Goal: Task Accomplishment & Management: Manage account settings

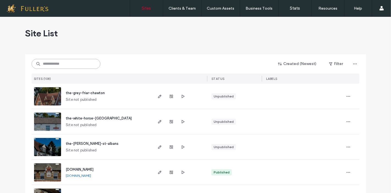
click at [64, 61] on input at bounding box center [66, 64] width 69 height 10
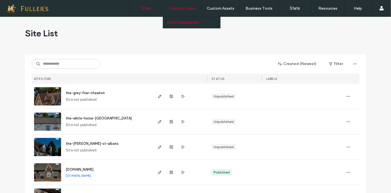
click at [181, 23] on label "Client Management" at bounding box center [183, 22] width 32 height 4
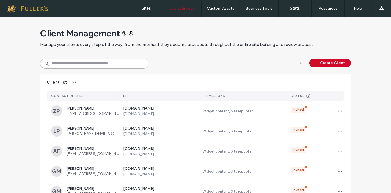
click at [105, 63] on input at bounding box center [94, 64] width 108 height 10
type input "*****"
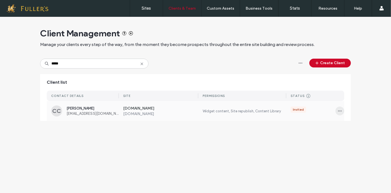
click at [340, 111] on use "button" at bounding box center [340, 111] width 4 height 1
click at [363, 136] on span "Manage Access" at bounding box center [358, 136] width 27 height 6
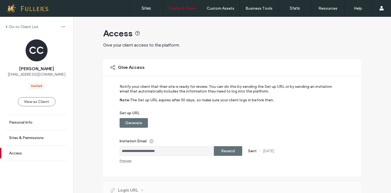
click at [136, 121] on label "Generate" at bounding box center [133, 123] width 17 height 10
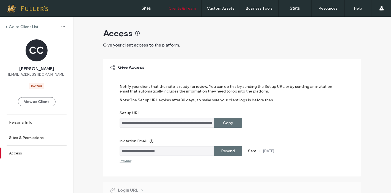
click at [226, 150] on label "Resend" at bounding box center [229, 151] width 14 height 10
drag, startPoint x: 171, startPoint y: 151, endPoint x: 28, endPoint y: 145, distance: 143.2
click at [73, 145] on div "**********" at bounding box center [232, 147] width 318 height 261
click at [28, 146] on link "Access" at bounding box center [36, 153] width 73 height 15
click at [229, 151] on label "Resend" at bounding box center [229, 151] width 14 height 10
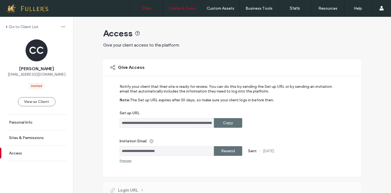
click at [144, 6] on label "Sites" at bounding box center [146, 8] width 9 height 5
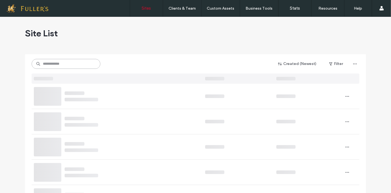
click at [75, 67] on input at bounding box center [66, 64] width 69 height 10
type input "*******"
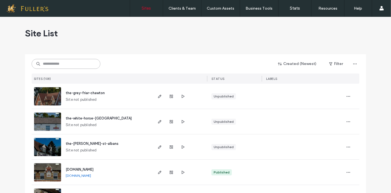
click at [63, 62] on input at bounding box center [66, 64] width 69 height 10
type input "*******"
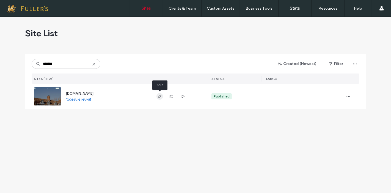
click at [159, 98] on icon "button" at bounding box center [160, 96] width 4 height 4
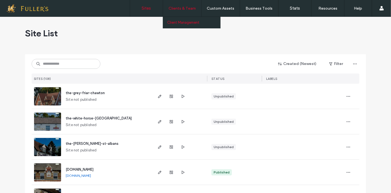
click at [179, 21] on label "Client Management" at bounding box center [183, 22] width 32 height 4
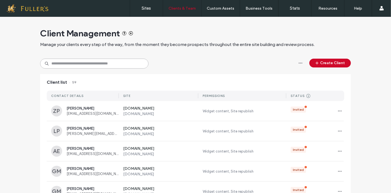
click at [70, 62] on input at bounding box center [94, 64] width 108 height 10
type input "*******"
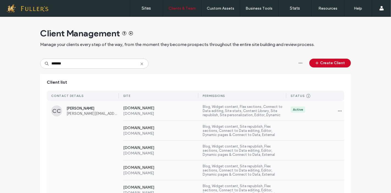
click at [51, 110] on div "CC" at bounding box center [56, 110] width 11 height 11
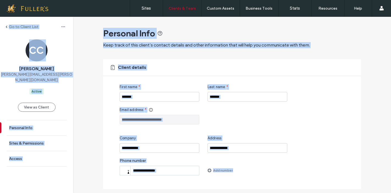
click at [270, 63] on div "Client details" at bounding box center [232, 67] width 258 height 17
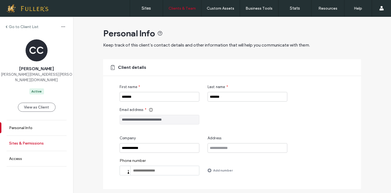
click at [12, 141] on label "Sites & Permissions" at bounding box center [26, 143] width 35 height 5
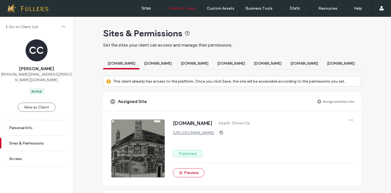
click at [128, 62] on span "[DOMAIN_NAME]" at bounding box center [122, 63] width 28 height 4
click at [31, 62] on span "[DOMAIN_NAME]" at bounding box center [17, 63] width 28 height 4
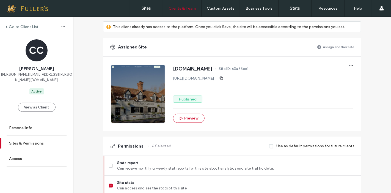
scroll to position [92, 0]
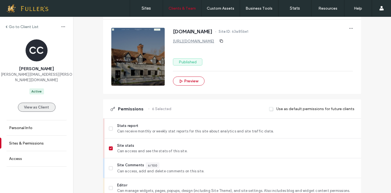
click at [42, 103] on button "View as Client" at bounding box center [37, 107] width 38 height 9
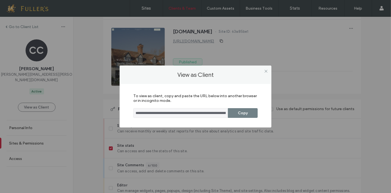
click at [243, 112] on button "Copy" at bounding box center [243, 113] width 30 height 10
click at [267, 69] on icon at bounding box center [266, 71] width 4 height 4
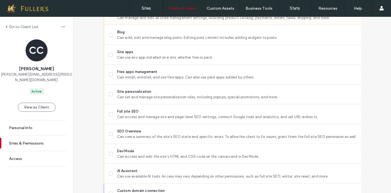
scroll to position [395, 0]
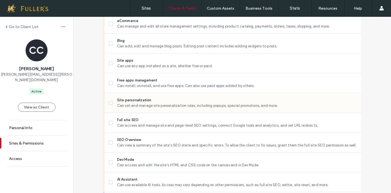
click at [109, 105] on span at bounding box center [111, 103] width 4 height 4
click at [110, 124] on icon at bounding box center [111, 123] width 2 height 2
click at [110, 104] on icon at bounding box center [111, 103] width 2 height 2
click at [109, 125] on span at bounding box center [111, 123] width 4 height 4
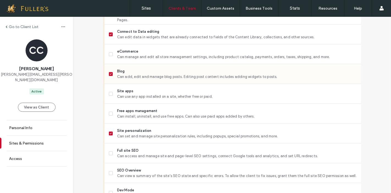
scroll to position [303, 0]
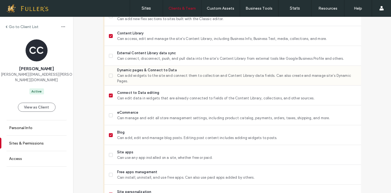
click at [110, 76] on icon at bounding box center [111, 76] width 2 height 2
click at [110, 57] on icon at bounding box center [111, 56] width 2 height 2
click at [109, 58] on span at bounding box center [111, 56] width 4 height 4
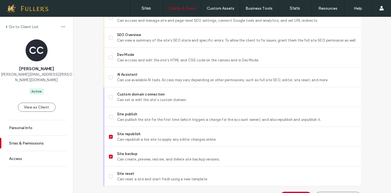
scroll to position [517, 0]
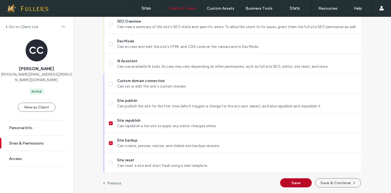
click at [290, 183] on button "Save" at bounding box center [296, 182] width 32 height 9
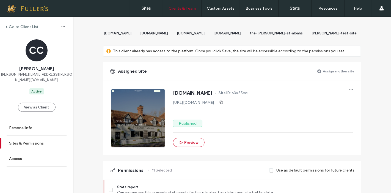
scroll to position [0, 0]
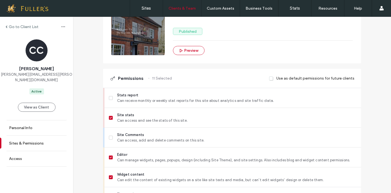
scroll to position [31, 0]
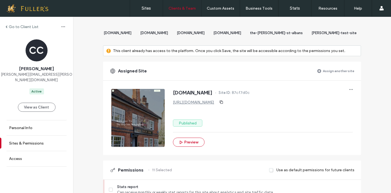
click at [31, 34] on span "[DOMAIN_NAME]" at bounding box center [17, 33] width 28 height 4
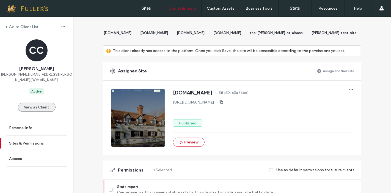
click at [40, 103] on button "View as Client" at bounding box center [37, 107] width 38 height 9
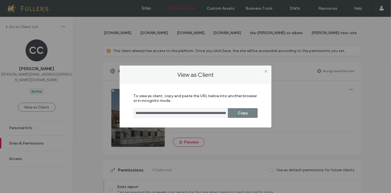
click at [249, 114] on button "Copy" at bounding box center [243, 113] width 30 height 10
click at [266, 69] on icon at bounding box center [266, 71] width 4 height 4
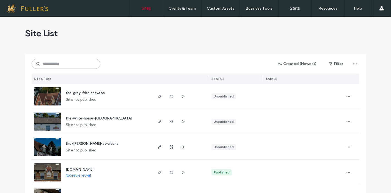
click at [63, 63] on input at bounding box center [66, 64] width 69 height 10
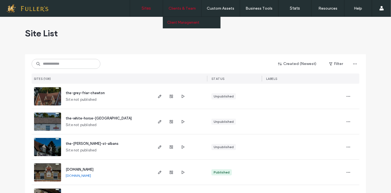
click at [187, 19] on link "Client Management" at bounding box center [193, 22] width 53 height 11
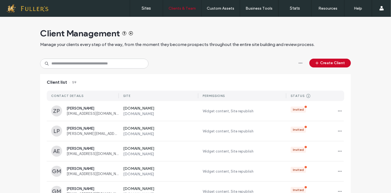
click at [68, 58] on div "Client Management Manage your clients every step of the way, from the moment th…" at bounding box center [195, 38] width 311 height 42
click at [68, 64] on input at bounding box center [94, 64] width 108 height 10
type input "*****"
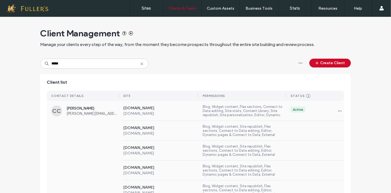
click at [62, 114] on div "CC Charlie Carroll charlie.carroll@fullers.co.uk" at bounding box center [85, 110] width 68 height 11
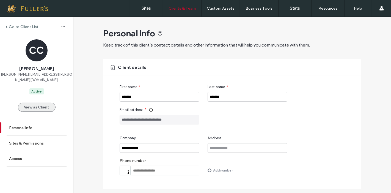
click at [36, 103] on button "View as Client" at bounding box center [37, 107] width 38 height 9
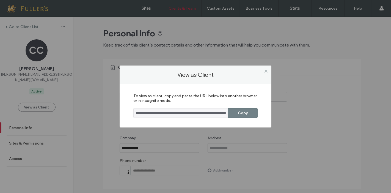
click at [242, 114] on button "Copy" at bounding box center [243, 113] width 30 height 10
click at [266, 71] on icon at bounding box center [266, 71] width 4 height 4
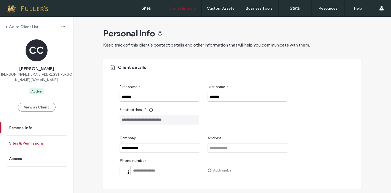
click at [39, 141] on label "Sites & Permissions" at bounding box center [26, 143] width 35 height 5
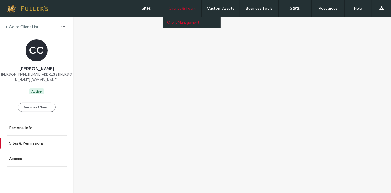
click at [175, 8] on label "Clients & Team" at bounding box center [182, 8] width 27 height 5
click at [178, 21] on label "Client Management" at bounding box center [183, 22] width 32 height 4
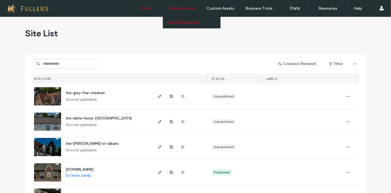
click at [182, 21] on label "Client Management" at bounding box center [183, 22] width 32 height 4
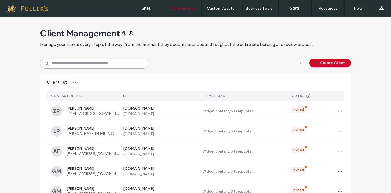
click at [88, 63] on input at bounding box center [94, 64] width 108 height 10
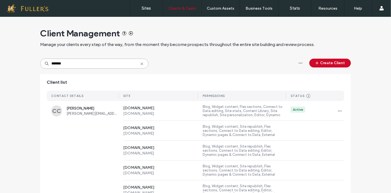
type input "*******"
click at [51, 111] on div "CC" at bounding box center [56, 110] width 11 height 11
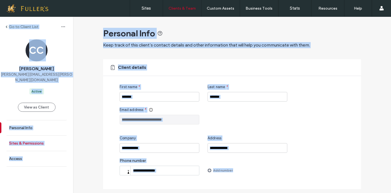
click at [30, 141] on label "Sites & Permissions" at bounding box center [26, 143] width 35 height 5
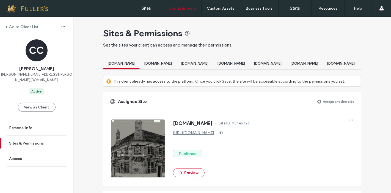
click at [124, 59] on div "[DOMAIN_NAME]" at bounding box center [121, 64] width 37 height 10
drag, startPoint x: 387, startPoint y: 49, endPoint x: 387, endPoint y: 69, distance: 20.4
click at [172, 64] on span "[DOMAIN_NAME]" at bounding box center [158, 63] width 28 height 4
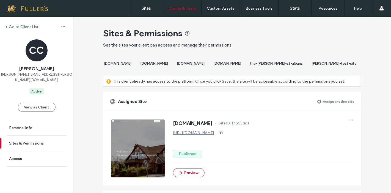
scroll to position [0, 942]
click at [31, 63] on span "[DOMAIN_NAME]" at bounding box center [17, 63] width 28 height 4
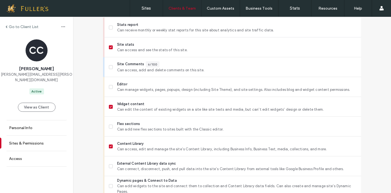
scroll to position [214, 0]
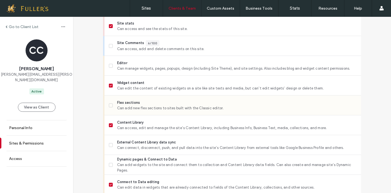
click at [112, 111] on label "Flex sections Can add new flex sections to sites built with the Classic editor." at bounding box center [233, 105] width 248 height 11
click at [111, 151] on label "External Content Library data sync Can connect, disconnect, push, and pull data…" at bounding box center [233, 145] width 248 height 11
click at [109, 167] on span at bounding box center [111, 165] width 4 height 4
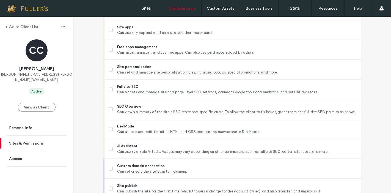
scroll to position [517, 0]
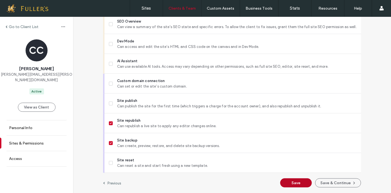
click at [293, 181] on button "Save" at bounding box center [296, 182] width 32 height 9
click at [346, 180] on button "Save & Continue" at bounding box center [338, 182] width 46 height 9
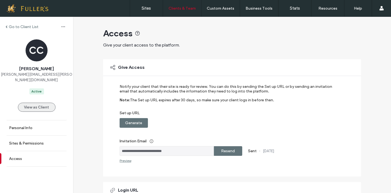
click at [37, 103] on button "View as Client" at bounding box center [37, 107] width 38 height 9
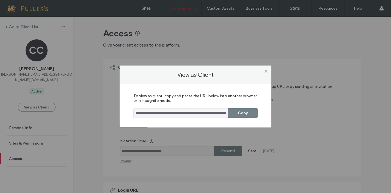
click at [242, 114] on button "Copy" at bounding box center [243, 113] width 30 height 10
